Goal: Task Accomplishment & Management: Complete application form

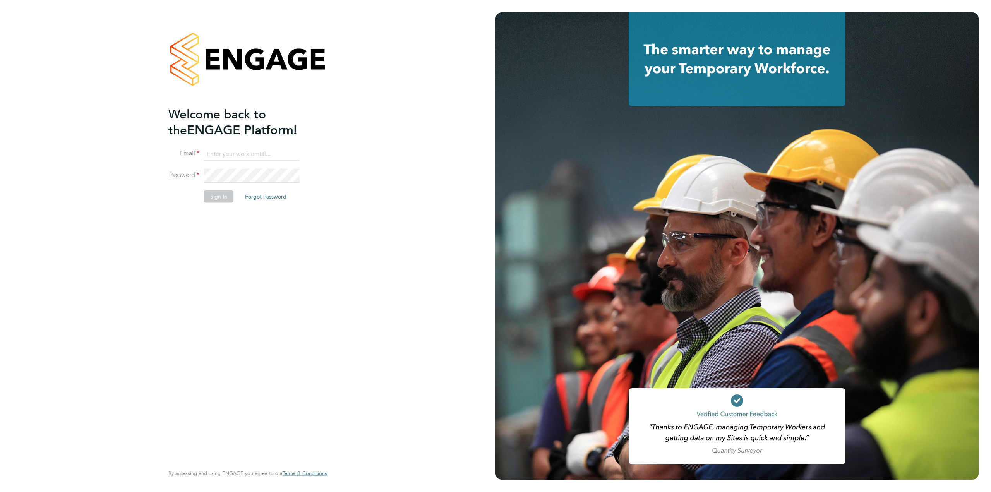
type input "rharris@psrsolutions.co.uk"
click at [219, 198] on button "Sign In" at bounding box center [218, 196] width 29 height 12
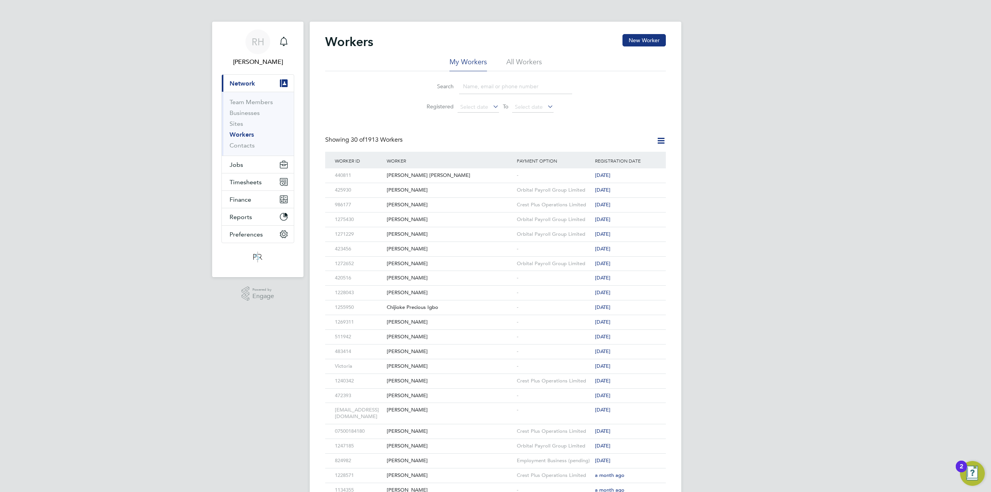
click at [471, 86] on input at bounding box center [515, 86] width 113 height 15
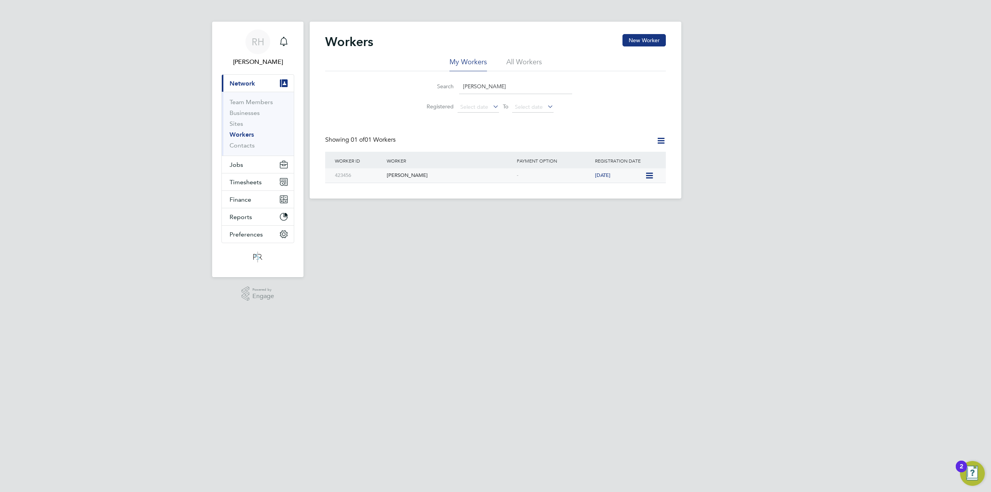
type input "[PERSON_NAME]"
click at [494, 175] on div "[PERSON_NAME]" at bounding box center [450, 175] width 130 height 14
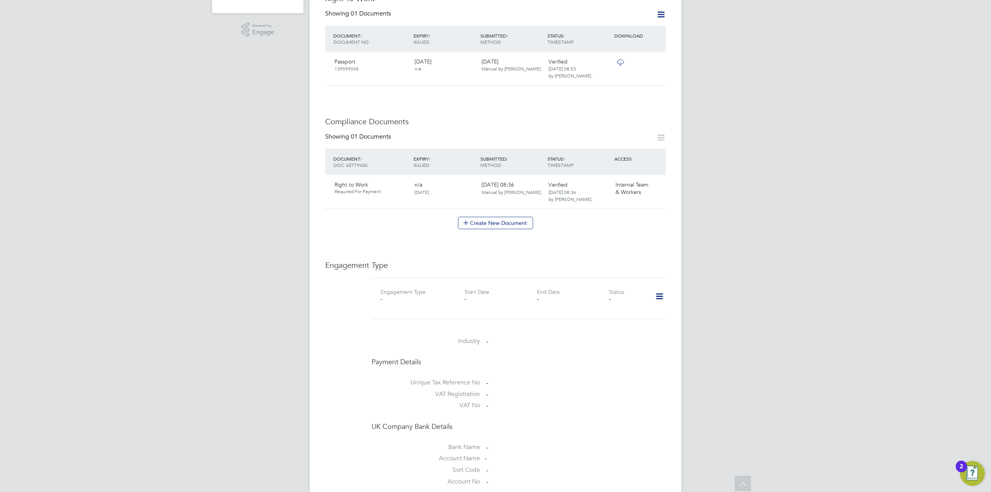
scroll to position [310, 0]
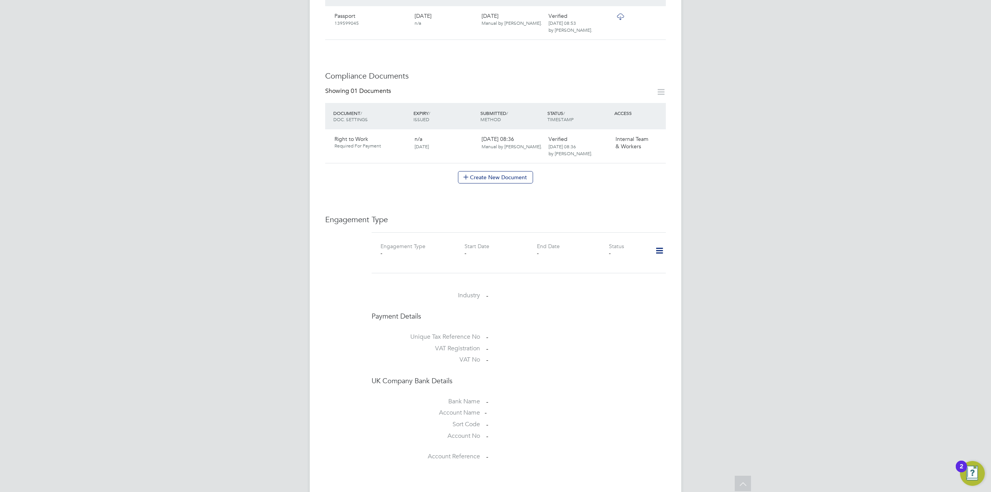
click at [659, 243] on icon at bounding box center [659, 251] width 14 height 18
click at [623, 277] on li "Add Engagement Type" at bounding box center [619, 276] width 88 height 11
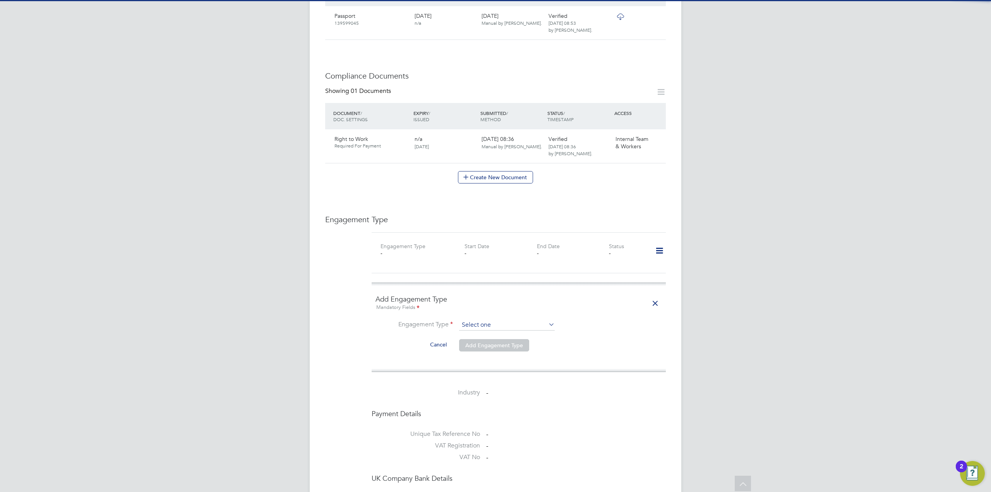
click at [482, 320] on input at bounding box center [507, 325] width 96 height 11
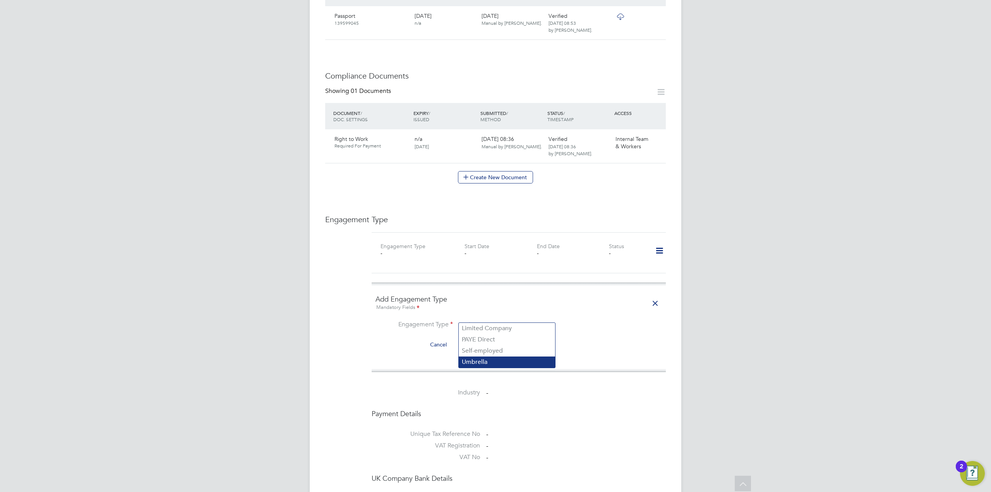
click at [500, 363] on li "Umbrella" at bounding box center [507, 361] width 96 height 11
type input "Umbrella"
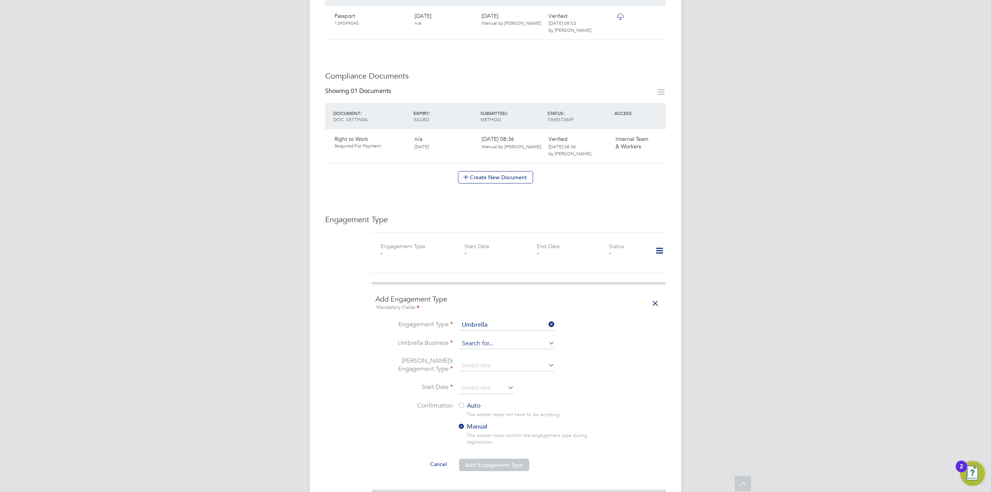
click at [488, 338] on input at bounding box center [507, 343] width 96 height 11
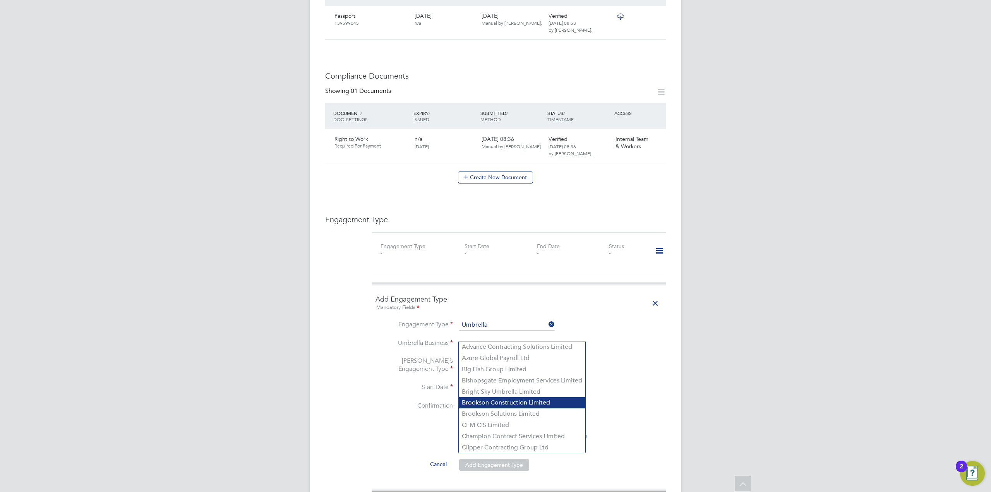
scroll to position [348, 0]
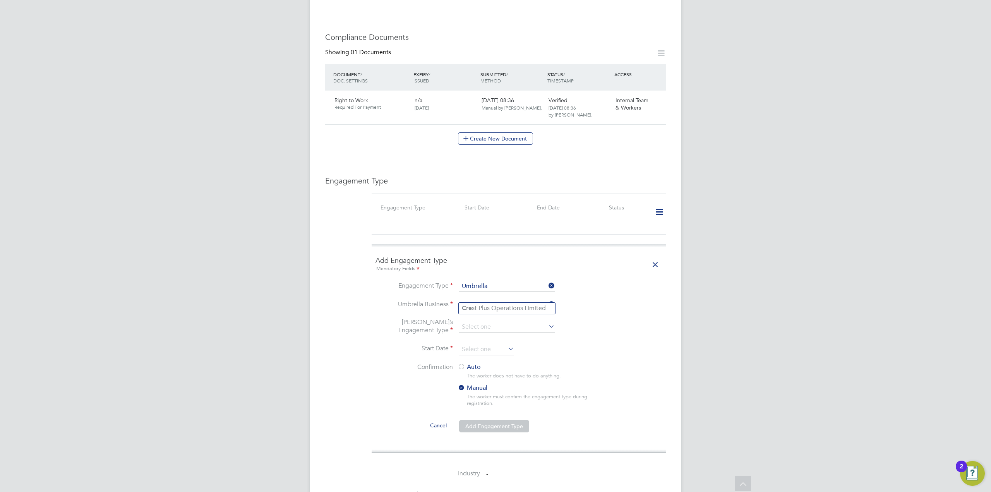
type input "c"
click at [517, 318] on li "Work well People Solutions Limited" at bounding box center [511, 319] width 105 height 11
type input "Workwell People Solutions Limited"
click at [519, 322] on input at bounding box center [507, 327] width 96 height 11
click at [497, 370] on li "PAYE Umbrella" at bounding box center [507, 374] width 96 height 11
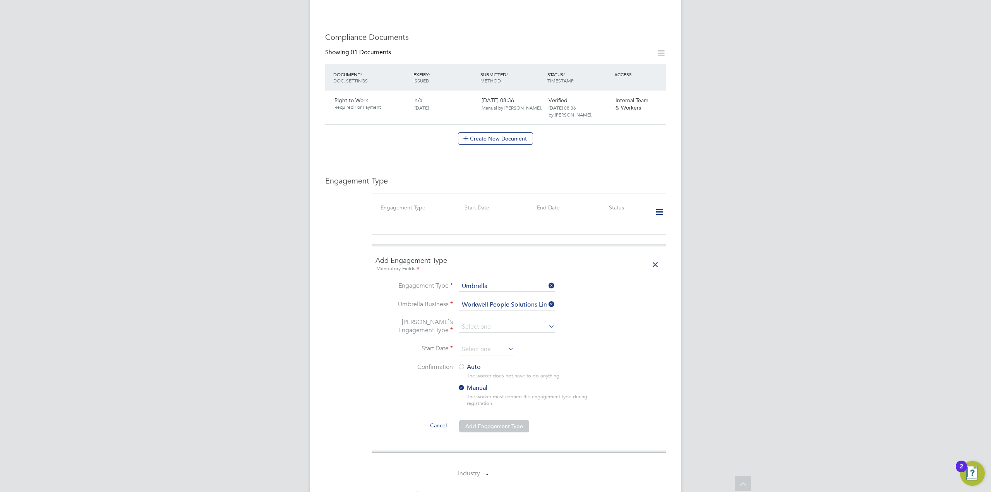
type input "PAYE Umbrella"
click at [487, 344] on input at bounding box center [486, 350] width 55 height 12
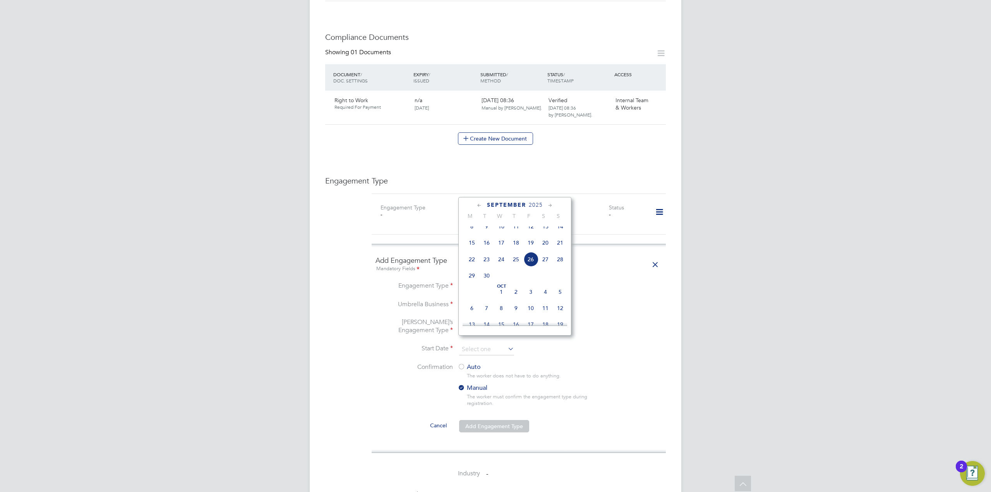
click at [474, 249] on span "15" at bounding box center [471, 242] width 15 height 15
type input "[DATE]"
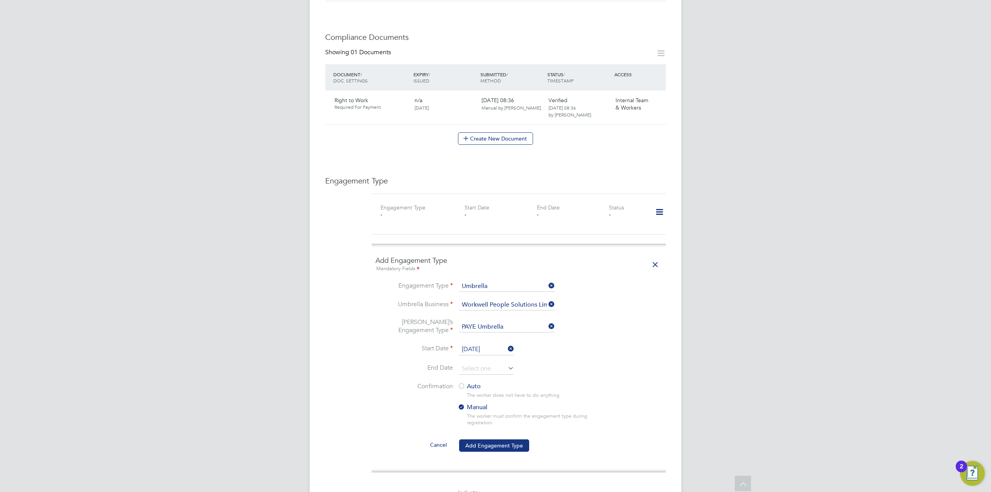
click at [461, 383] on div at bounding box center [461, 387] width 8 height 8
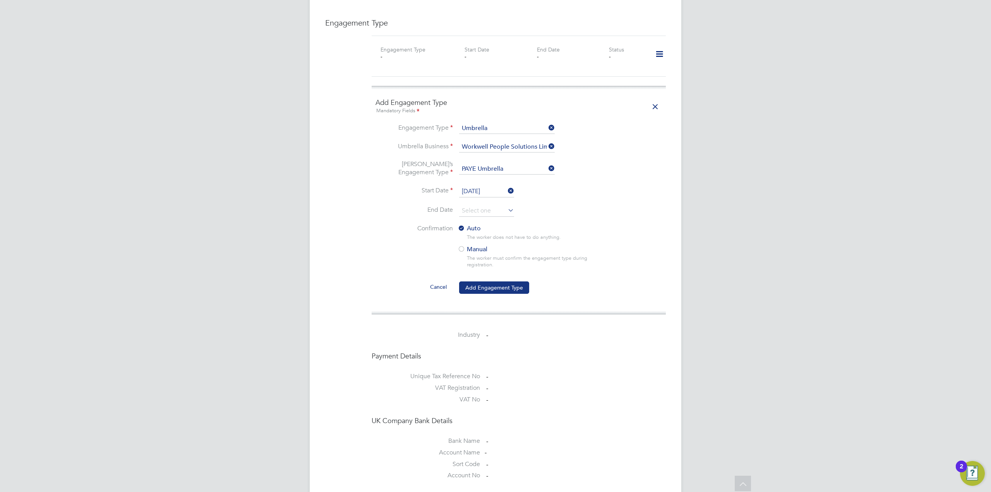
scroll to position [464, 0]
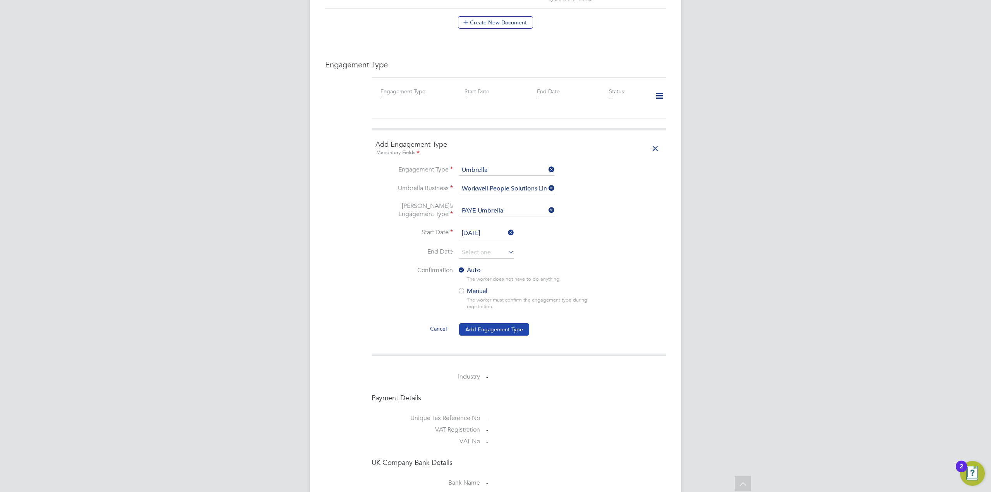
click at [512, 323] on button "Add Engagement Type" at bounding box center [494, 329] width 70 height 12
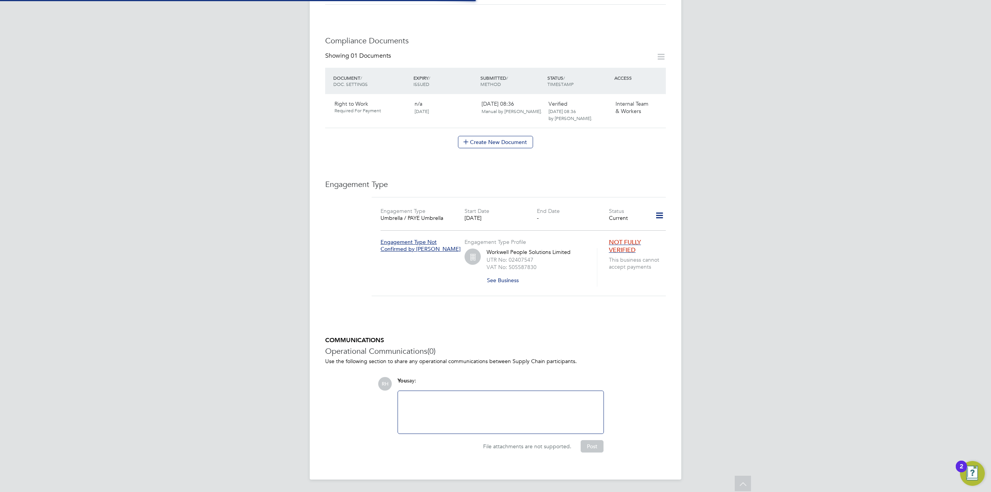
scroll to position [336, 0]
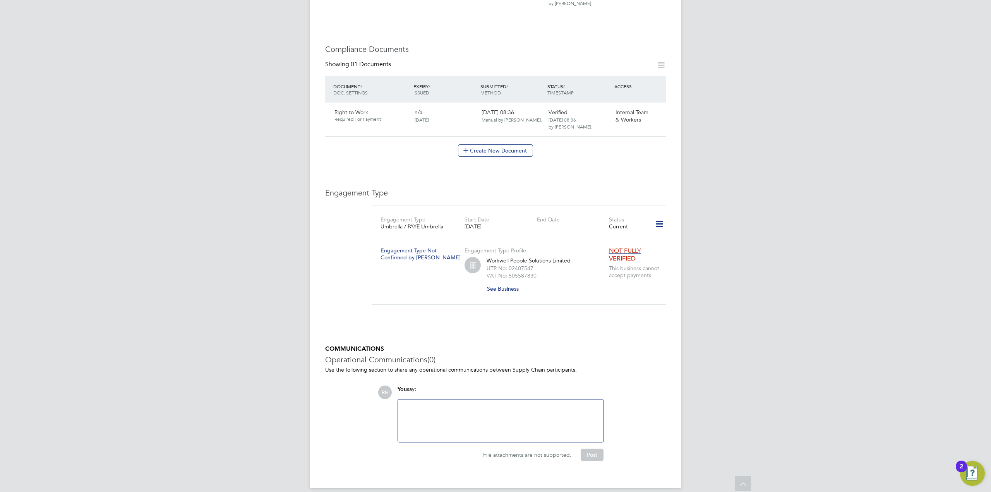
click at [660, 216] on icon at bounding box center [659, 224] width 14 height 18
click at [621, 240] on li "Edit Engagement Type" at bounding box center [618, 238] width 89 height 11
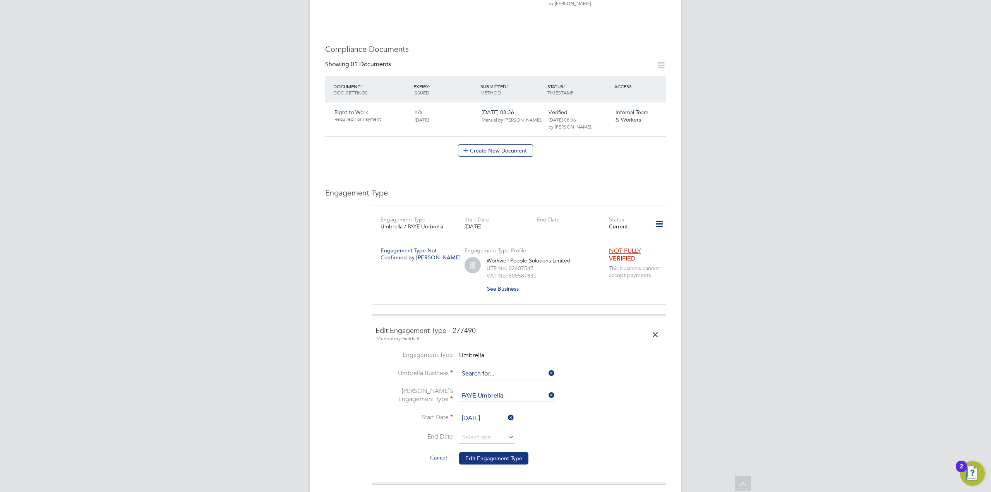
click at [501, 368] on input at bounding box center [507, 373] width 96 height 11
click at [498, 376] on li "Cres t Plus Operations Limited" at bounding box center [507, 376] width 96 height 11
type input "Crest Plus Operations Limited"
click at [498, 452] on button "Edit Engagement Type" at bounding box center [493, 458] width 69 height 12
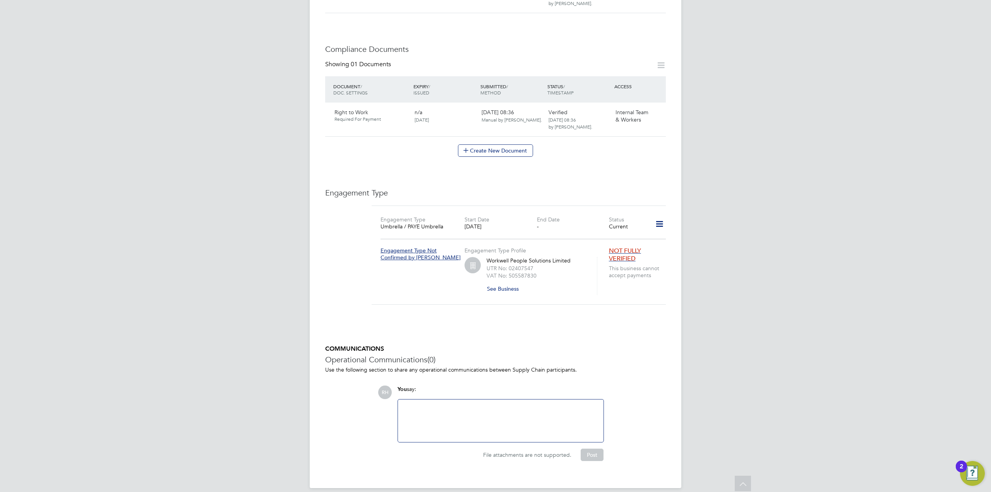
click at [658, 217] on icon at bounding box center [659, 224] width 14 height 18
click at [628, 188] on h3 "Engagement Type" at bounding box center [495, 193] width 340 height 10
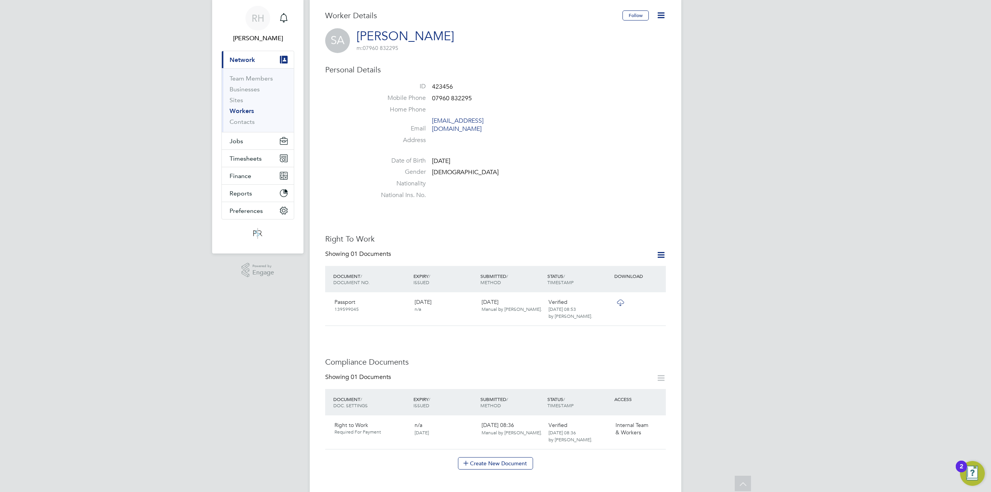
scroll to position [0, 0]
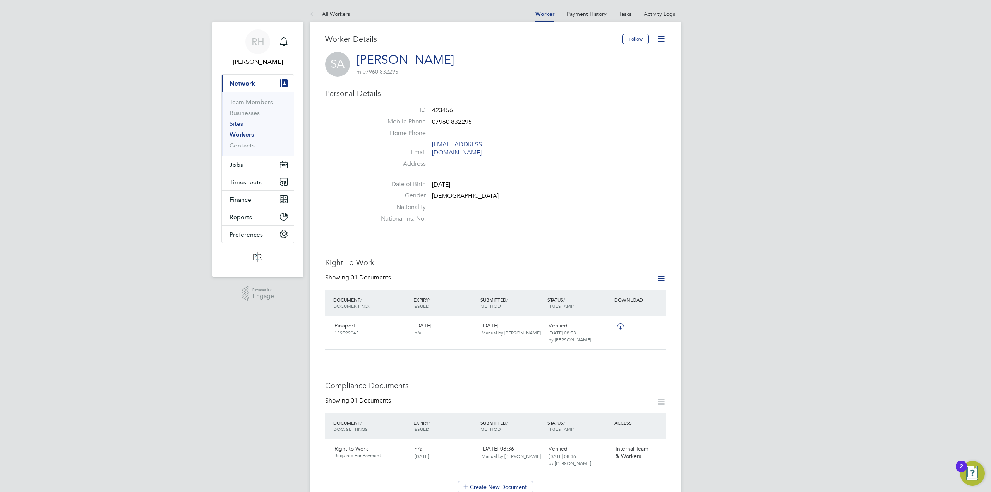
drag, startPoint x: 234, startPoint y: 123, endPoint x: 239, endPoint y: 123, distance: 5.5
click at [234, 123] on link "Sites" at bounding box center [236, 123] width 14 height 7
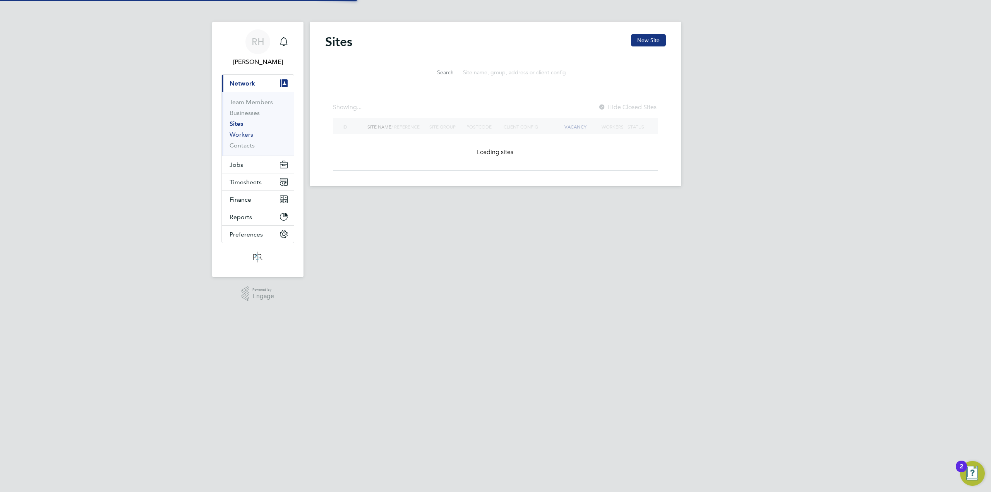
click at [244, 137] on link "Workers" at bounding box center [241, 134] width 24 height 7
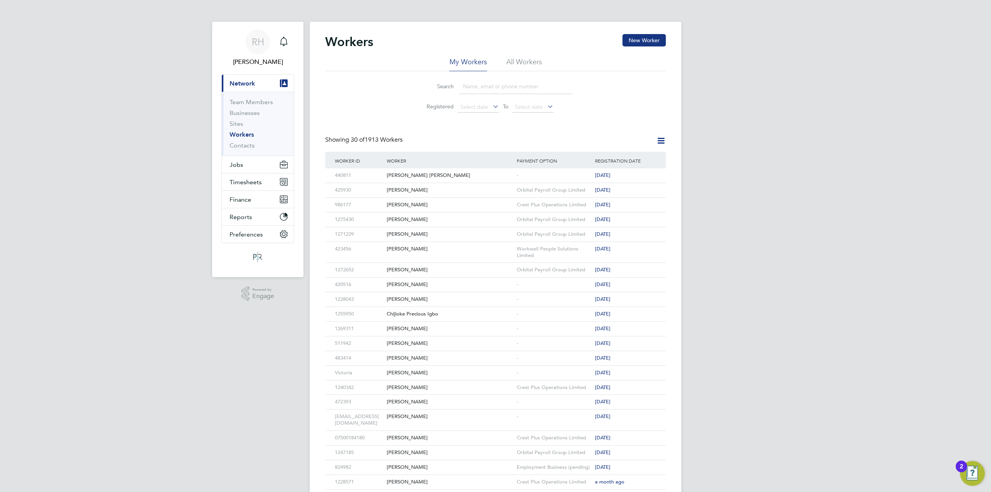
click at [472, 87] on input at bounding box center [515, 86] width 113 height 15
click at [460, 251] on div "[PERSON_NAME]" at bounding box center [450, 249] width 130 height 14
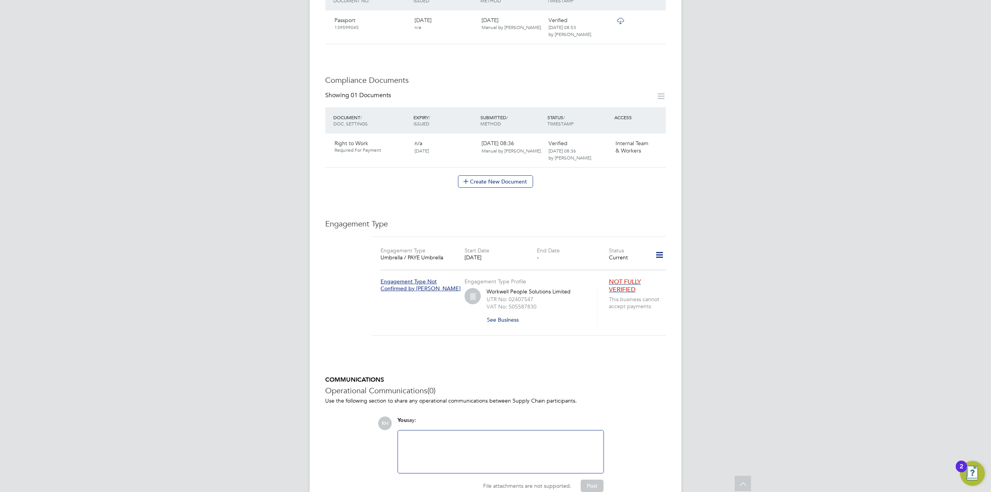
scroll to position [310, 0]
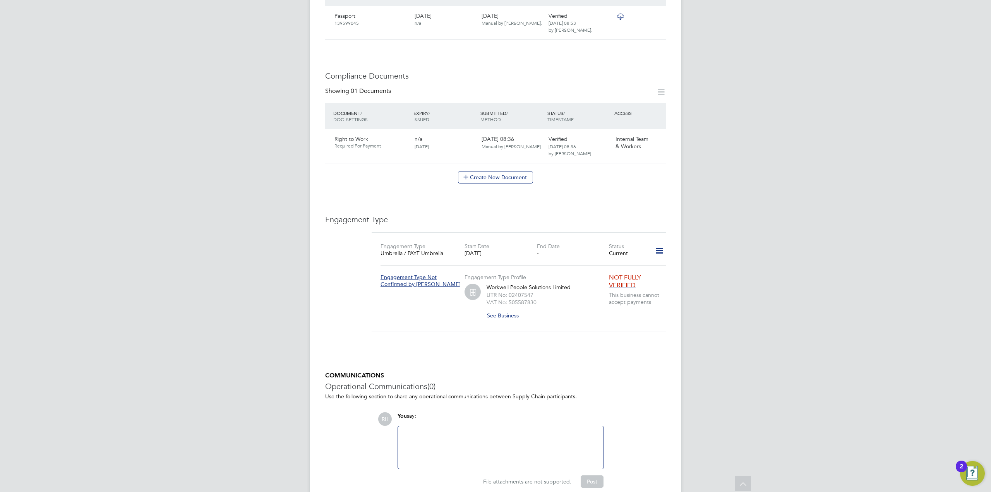
click at [656, 247] on icon at bounding box center [659, 251] width 14 height 18
click at [626, 263] on li "Edit Engagement Type" at bounding box center [618, 265] width 89 height 11
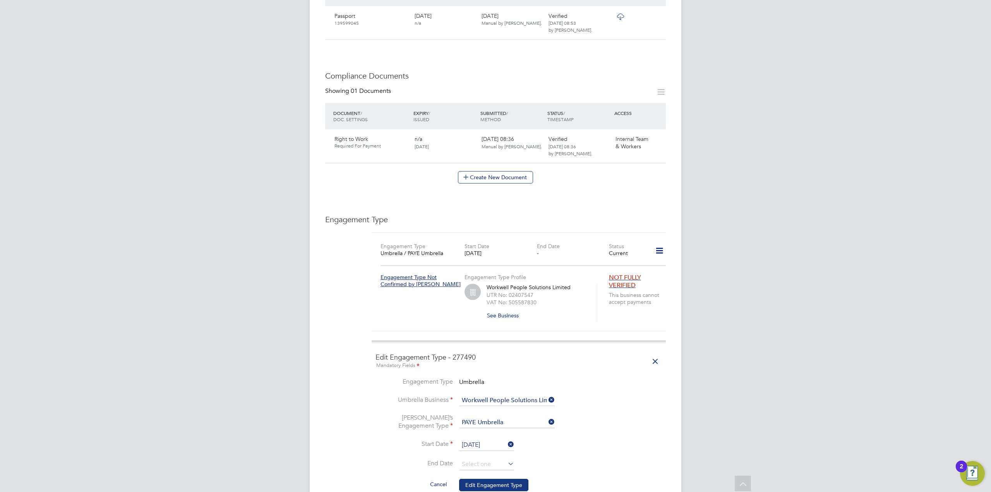
click at [506, 458] on icon at bounding box center [506, 463] width 0 height 11
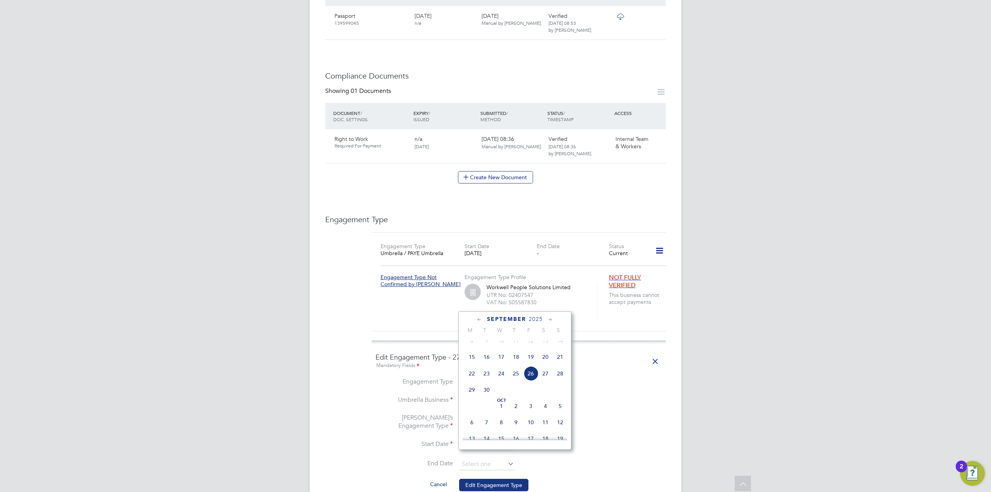
click at [470, 364] on span "15" at bounding box center [471, 356] width 15 height 15
type input "15 Sep 2025"
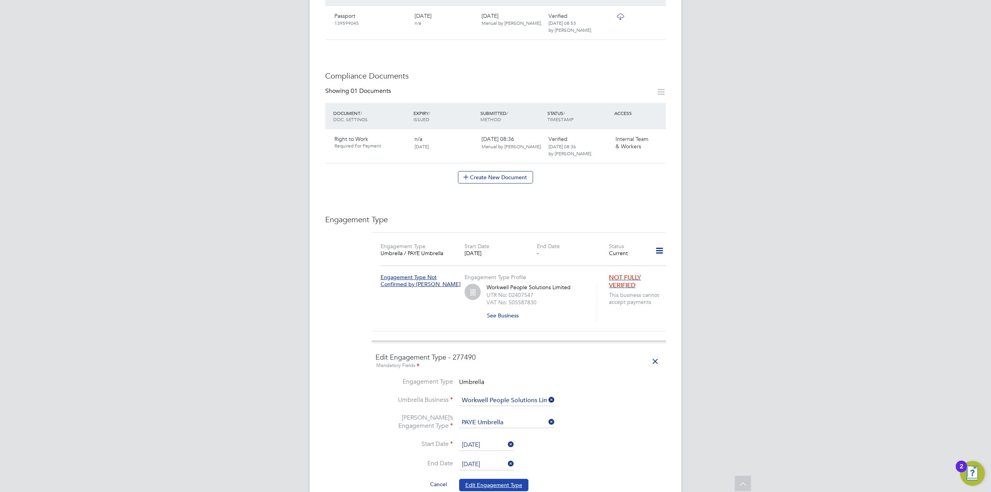
drag, startPoint x: 508, startPoint y: 473, endPoint x: 522, endPoint y: 467, distance: 15.4
click at [508, 479] on button "Edit Engagement Type" at bounding box center [493, 485] width 69 height 12
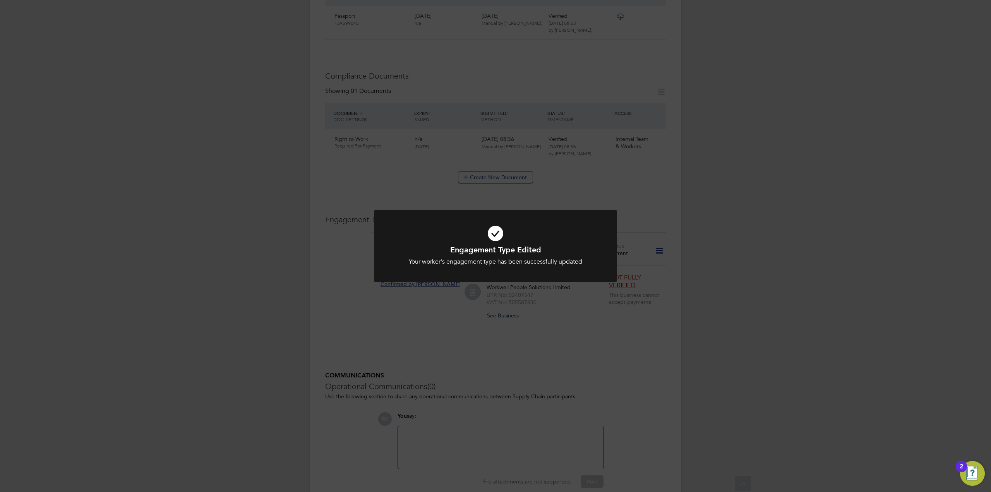
click at [651, 388] on div "Engagement Type Edited Your worker's engagement type has been successfully upda…" at bounding box center [495, 246] width 991 height 492
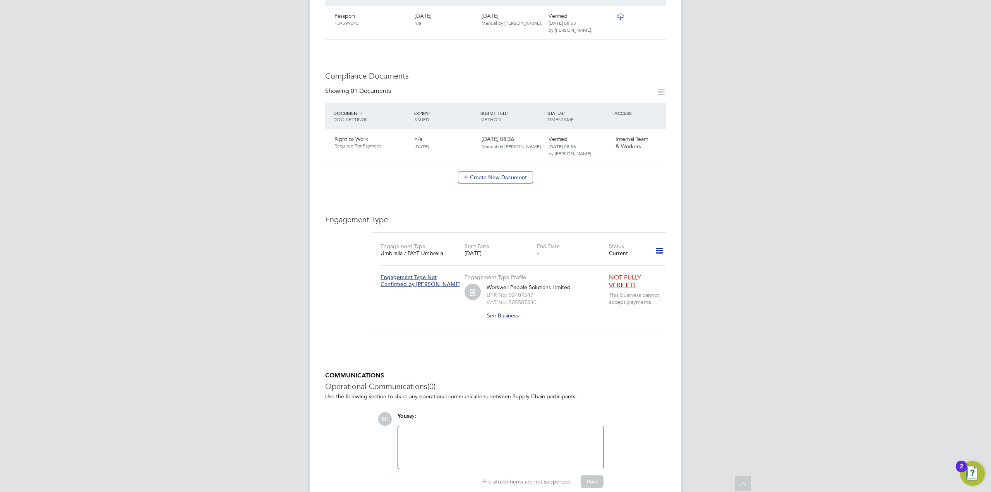
click at [662, 242] on icon at bounding box center [659, 251] width 14 height 18
click at [632, 276] on li "Add Engagement Type" at bounding box center [618, 276] width 89 height 11
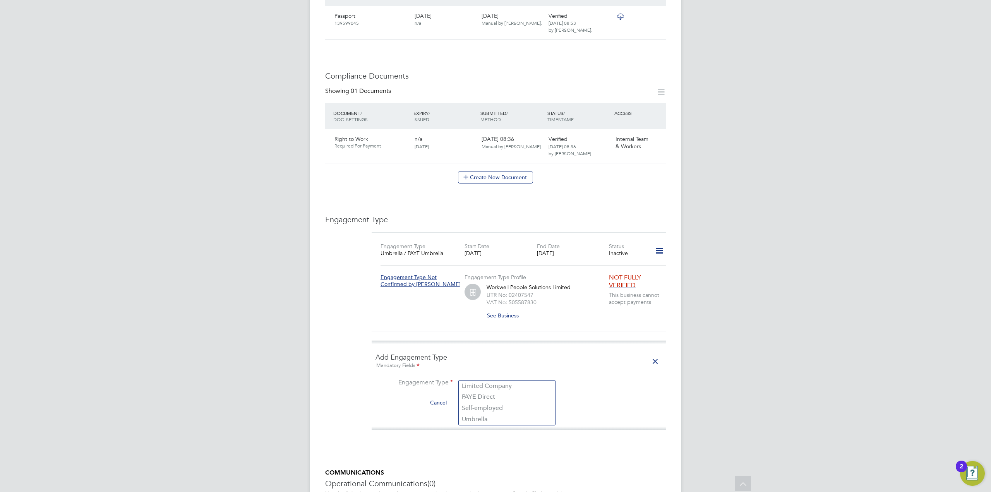
click at [515, 378] on input at bounding box center [507, 383] width 96 height 11
click at [501, 419] on li "Umbrella" at bounding box center [507, 419] width 96 height 11
type input "Umbrella"
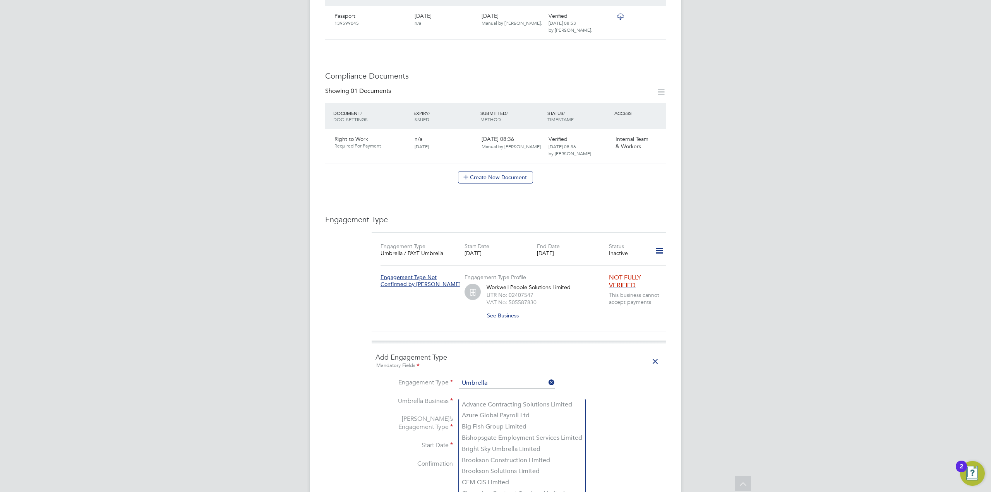
click at [496, 396] on input at bounding box center [507, 401] width 96 height 11
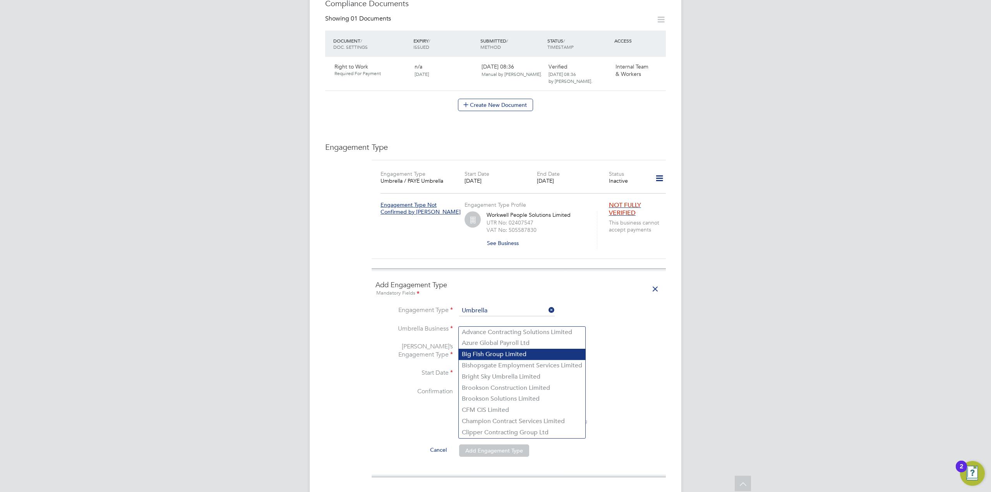
scroll to position [387, 0]
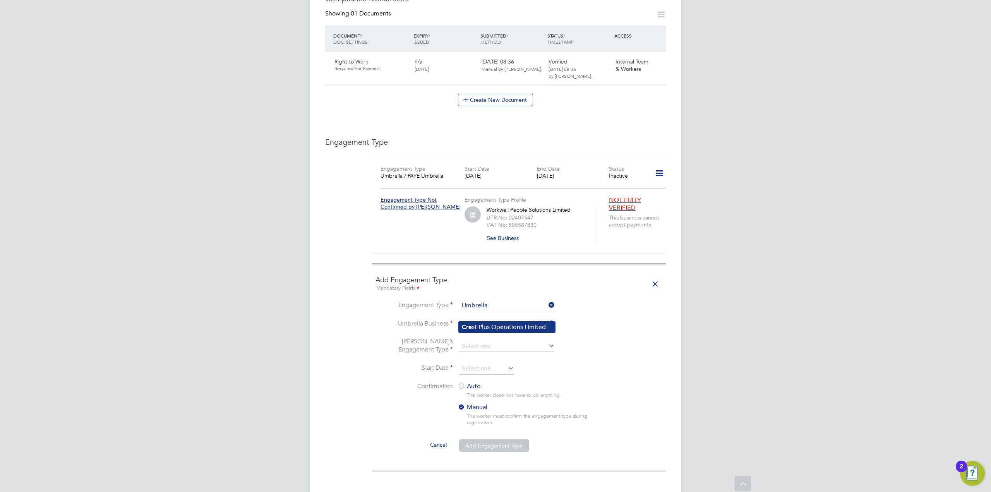
click at [496, 325] on li "Cre st Plus Operations Limited" at bounding box center [507, 327] width 96 height 11
type input "Crest Plus Operations Limited"
click at [498, 341] on input at bounding box center [507, 346] width 96 height 11
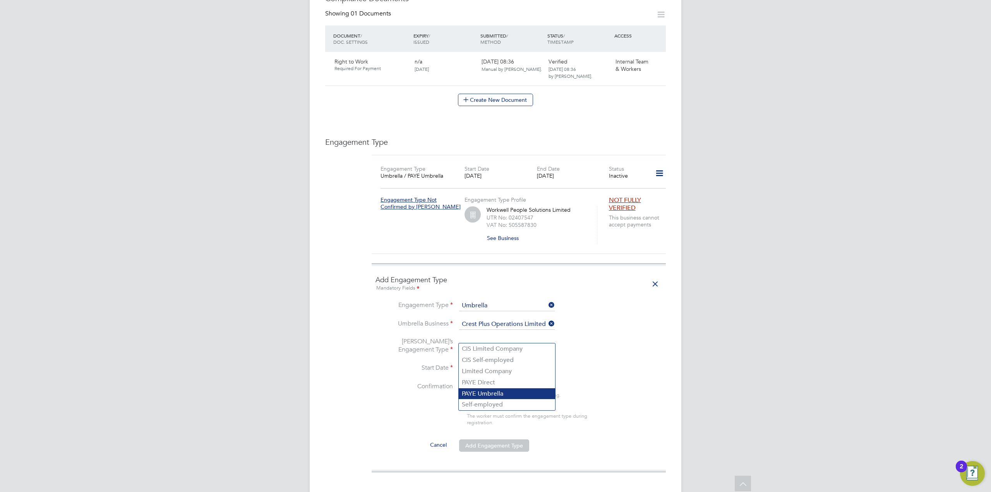
click at [505, 392] on li "PAYE Umbrella" at bounding box center [507, 393] width 96 height 11
type input "PAYE Umbrella"
click at [498, 363] on input at bounding box center [486, 369] width 55 height 12
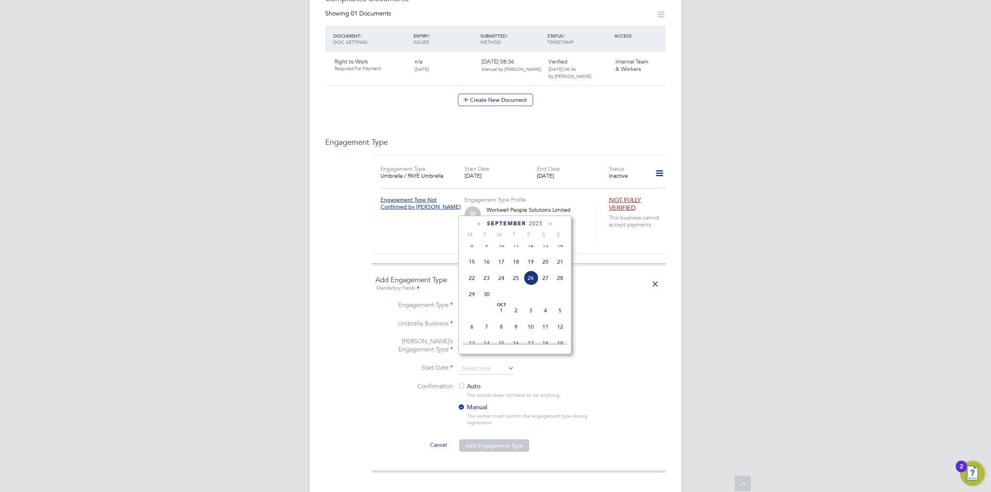
click at [472, 266] on span "15" at bounding box center [471, 261] width 15 height 15
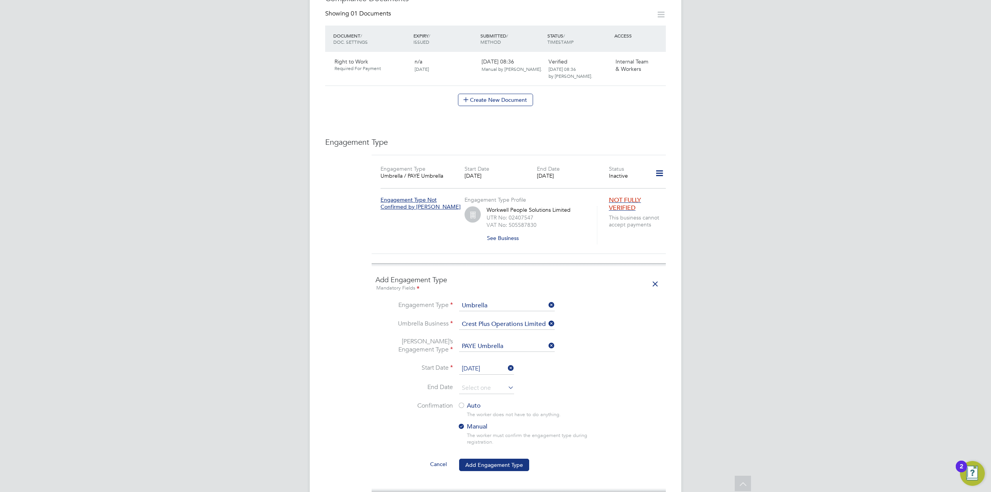
click at [475, 402] on label "Auto" at bounding box center [526, 406] width 139 height 8
click at [508, 459] on button "Add Engagement Type" at bounding box center [494, 465] width 70 height 12
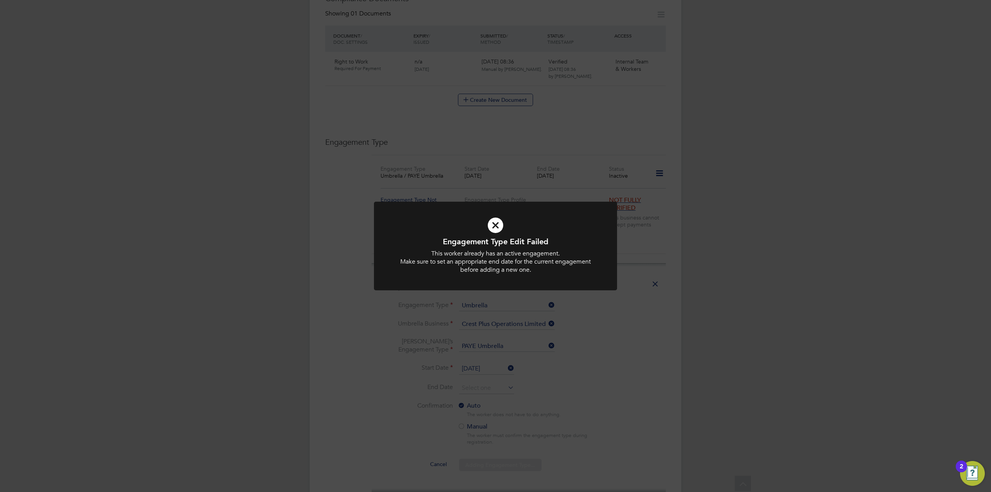
click at [623, 328] on div "Engagement Type Edit Failed This worker already has an active engagement. Make …" at bounding box center [495, 246] width 991 height 492
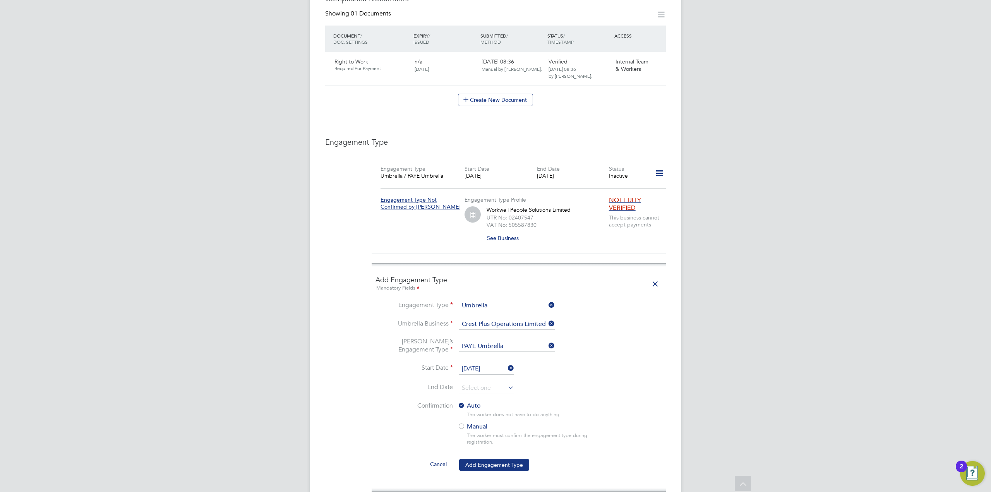
click at [504, 363] on input "[DATE]" at bounding box center [486, 369] width 55 height 12
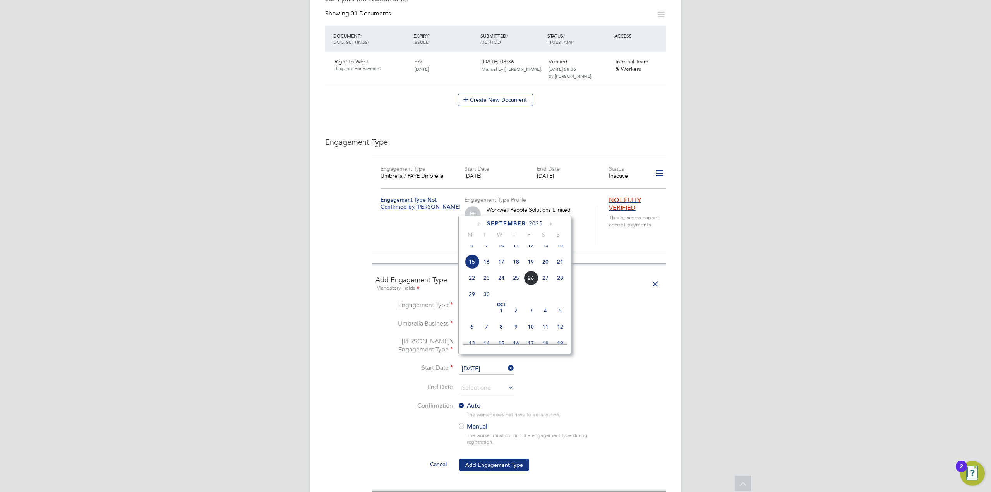
scroll to position [268, 0]
click at [489, 286] on span "16" at bounding box center [486, 278] width 15 height 15
type input "[DATE]"
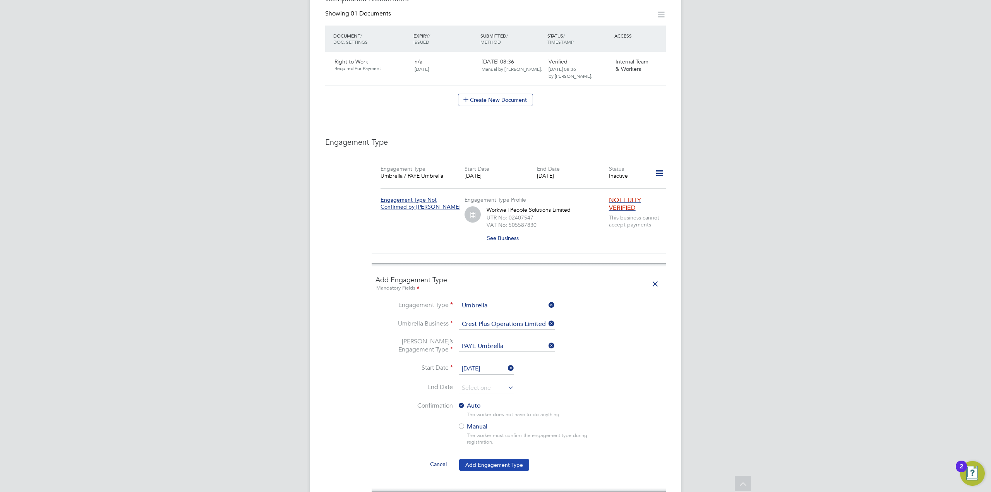
click at [500, 459] on button "Add Engagement Type" at bounding box center [494, 465] width 70 height 12
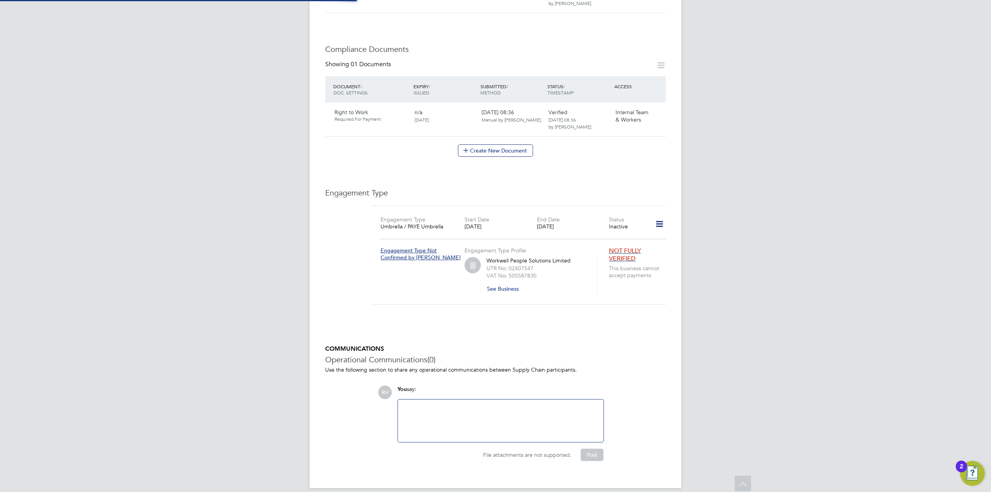
scroll to position [344, 0]
